Goal: Information Seeking & Learning: Find contact information

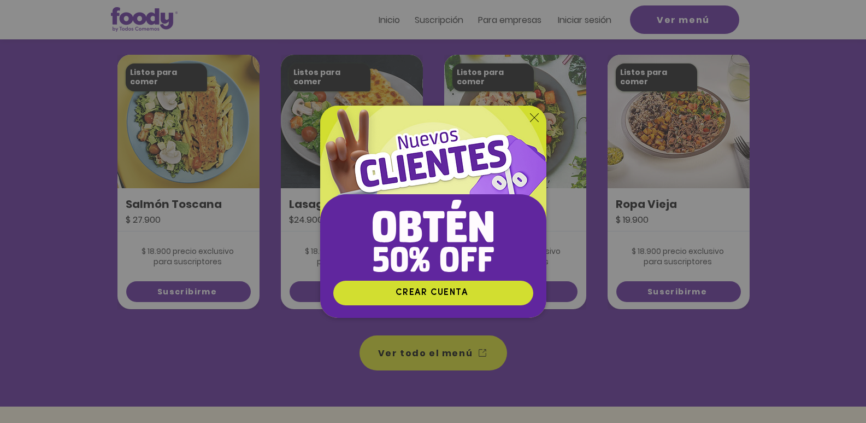
click at [783, 242] on div "Nuevos suscriptores 50% off" at bounding box center [433, 211] width 866 height 423
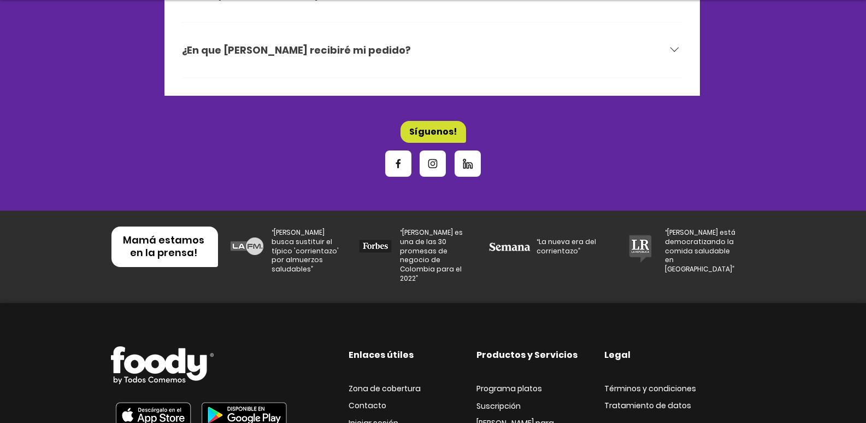
scroll to position [3739, 0]
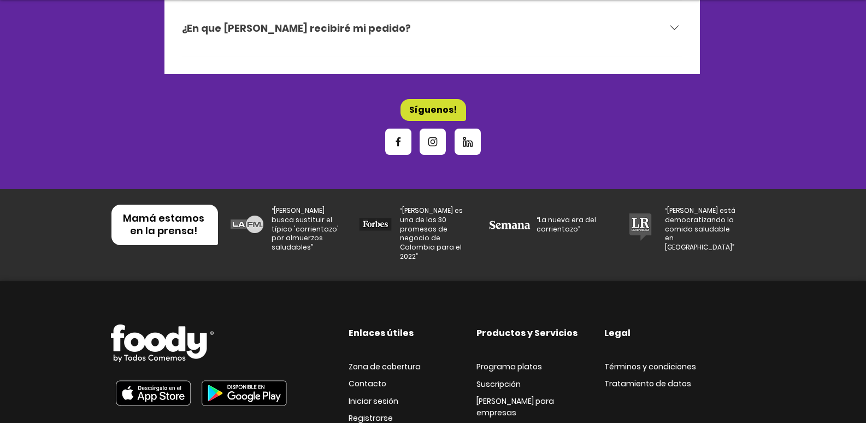
click at [379, 378] on span "Contacto" at bounding box center [368, 383] width 38 height 11
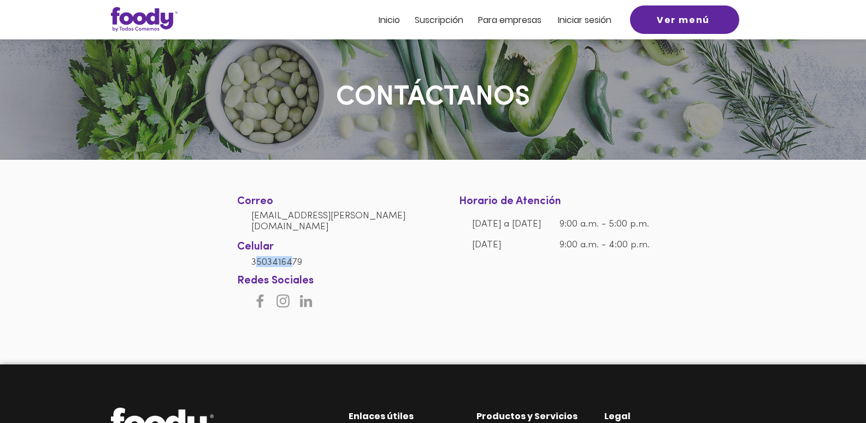
drag, startPoint x: 254, startPoint y: 252, endPoint x: 292, endPoint y: 256, distance: 38.0
click at [292, 257] on span "3503416479" at bounding box center [276, 261] width 51 height 9
click at [250, 251] on div at bounding box center [433, 235] width 866 height 150
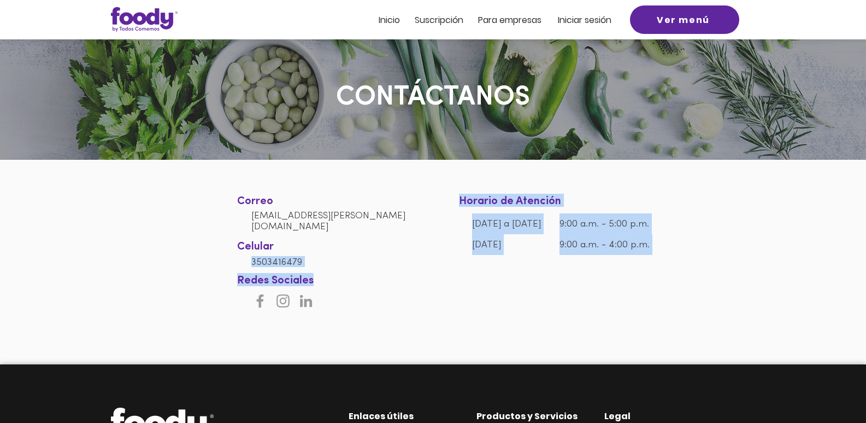
drag, startPoint x: 251, startPoint y: 253, endPoint x: 350, endPoint y: 276, distance: 101.6
click at [350, 276] on div "Correo [EMAIL_ADDRESS][PERSON_NAME][DOMAIN_NAME] Celular [PHONE_NUMBER] Horario…" at bounding box center [433, 235] width 866 height 150
drag, startPoint x: 306, startPoint y: 260, endPoint x: 307, endPoint y: 252, distance: 8.3
click at [306, 260] on h6 "3503416479" at bounding box center [334, 261] width 166 height 11
click at [341, 256] on h6 "3503416479" at bounding box center [334, 261] width 166 height 11
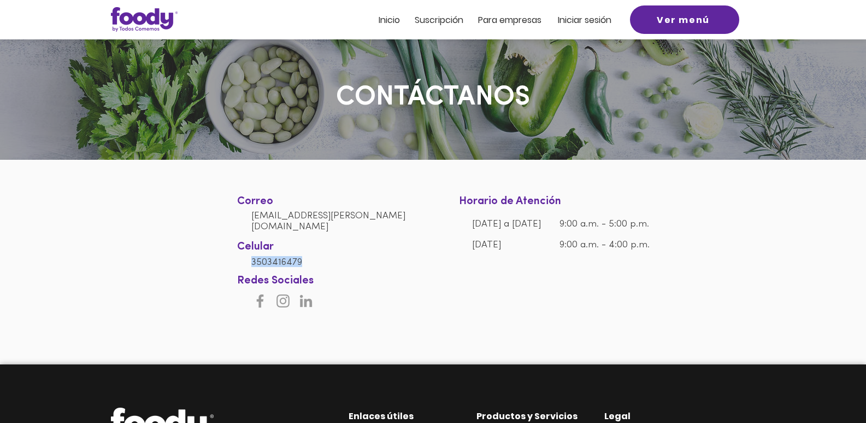
drag, startPoint x: 253, startPoint y: 253, endPoint x: 307, endPoint y: 261, distance: 55.3
click at [307, 261] on h6 "3503416479" at bounding box center [334, 261] width 166 height 11
copy span "3503416479"
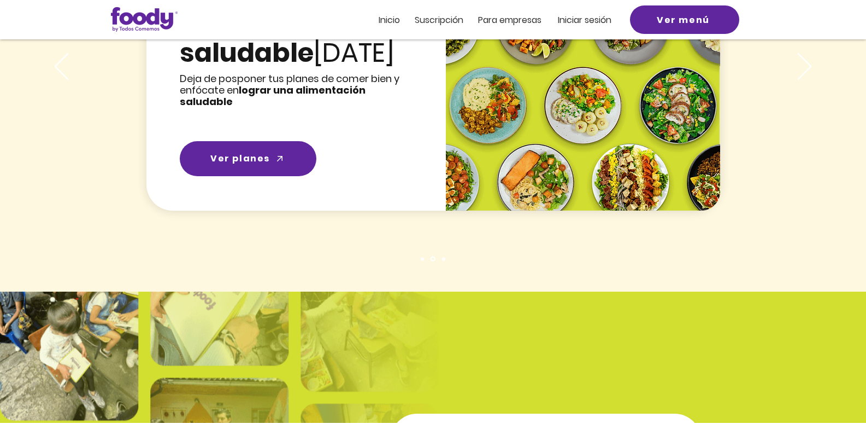
scroll to position [1935, 0]
